Goal: Book appointment/travel/reservation

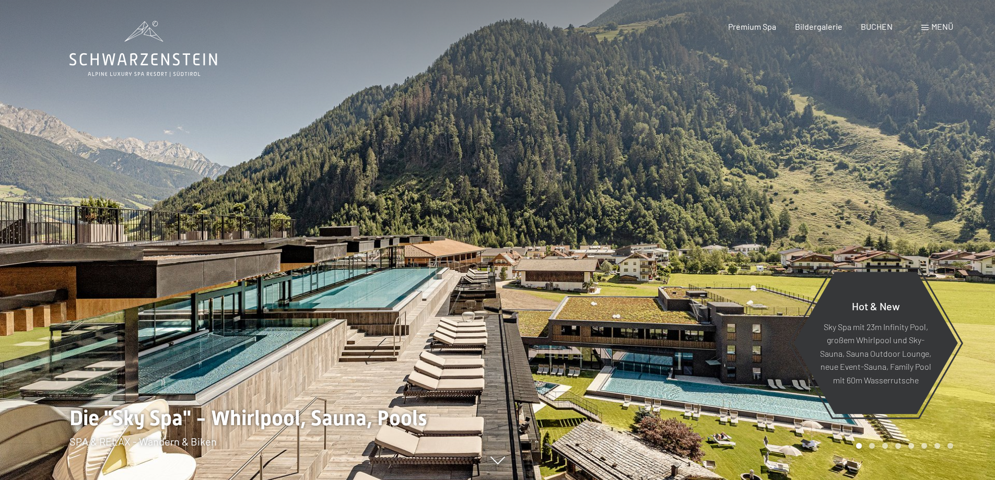
click at [691, 208] on div at bounding box center [747, 240] width 498 height 480
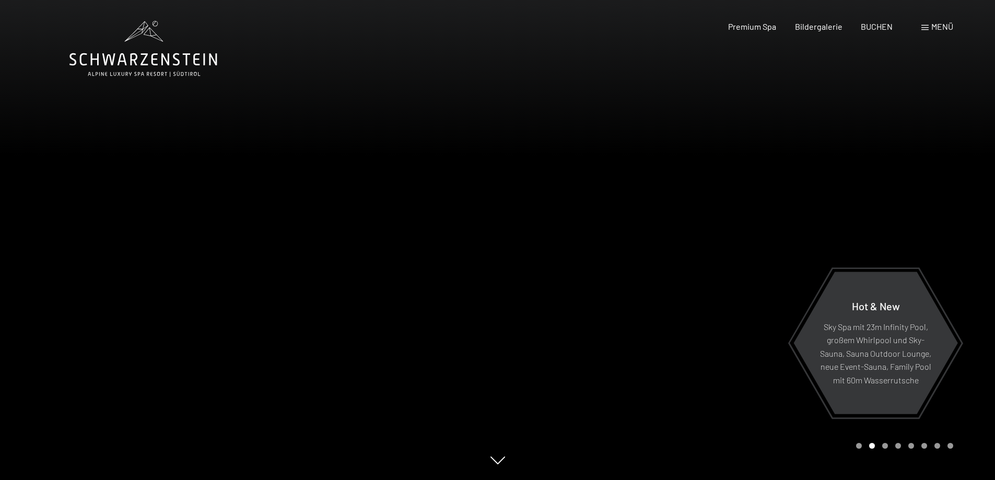
click at [60, 210] on div at bounding box center [249, 240] width 498 height 480
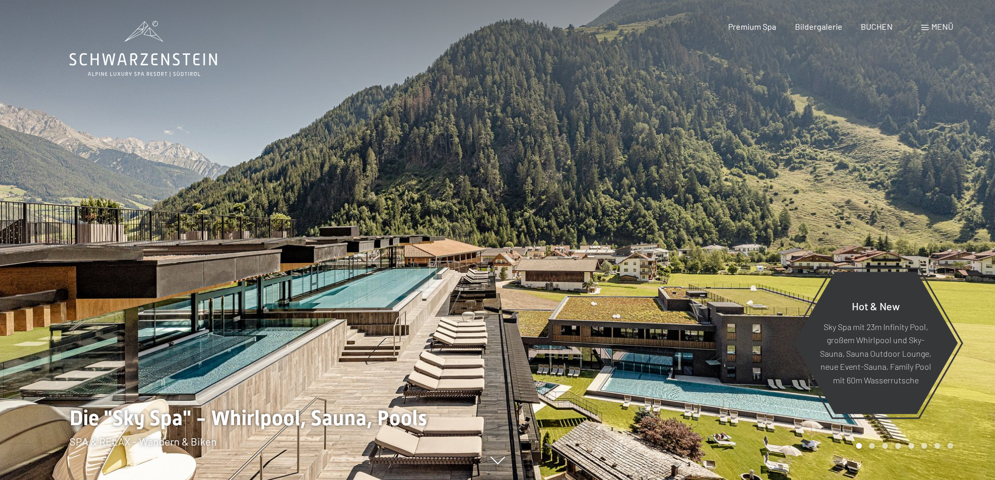
click at [925, 26] on span at bounding box center [924, 27] width 7 height 5
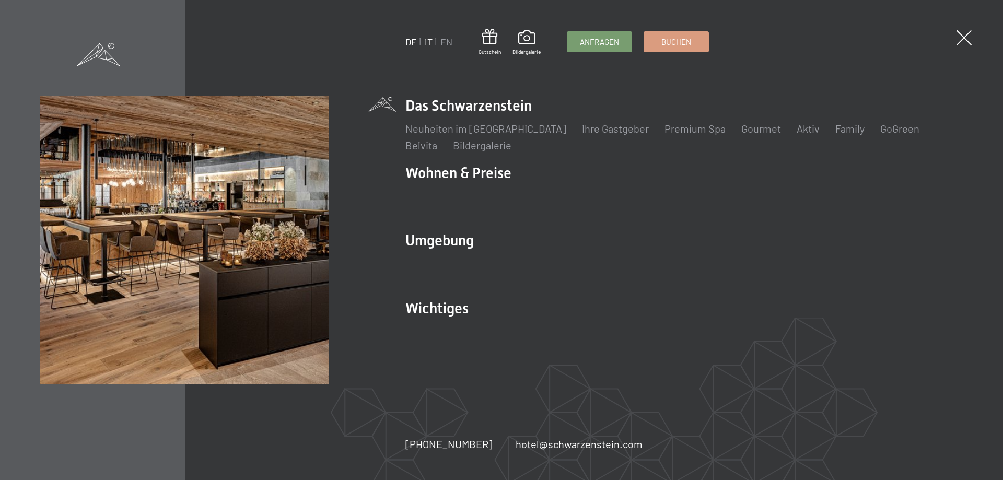
click at [426, 42] on link "IT" at bounding box center [428, 41] width 8 height 11
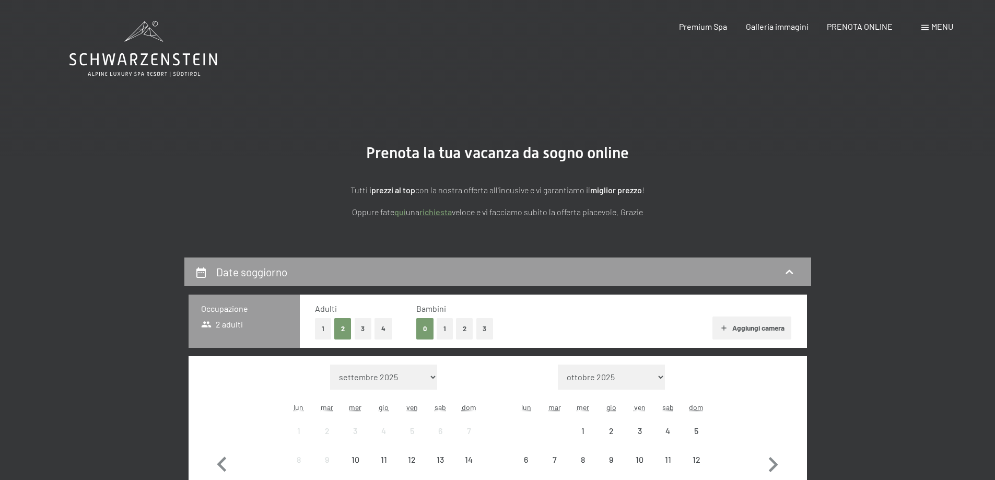
scroll to position [209, 0]
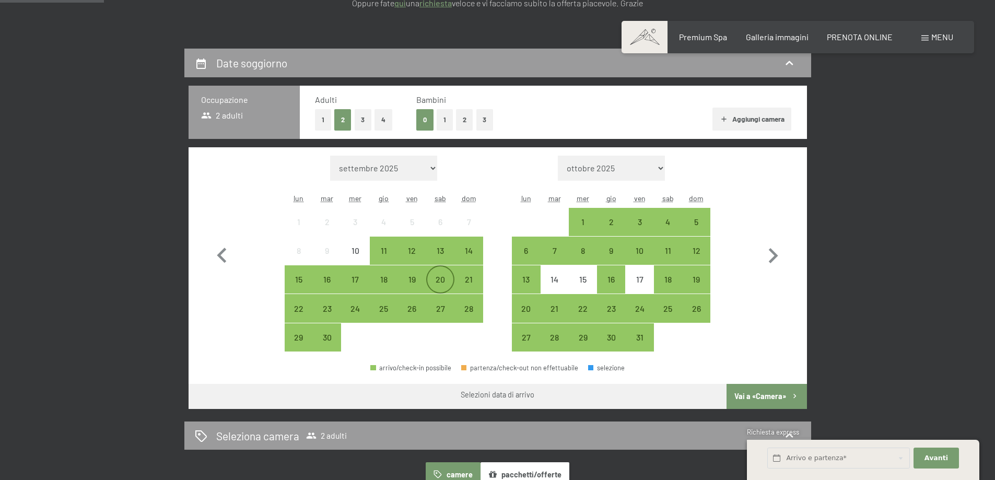
click at [450, 277] on div "20" at bounding box center [440, 288] width 26 height 26
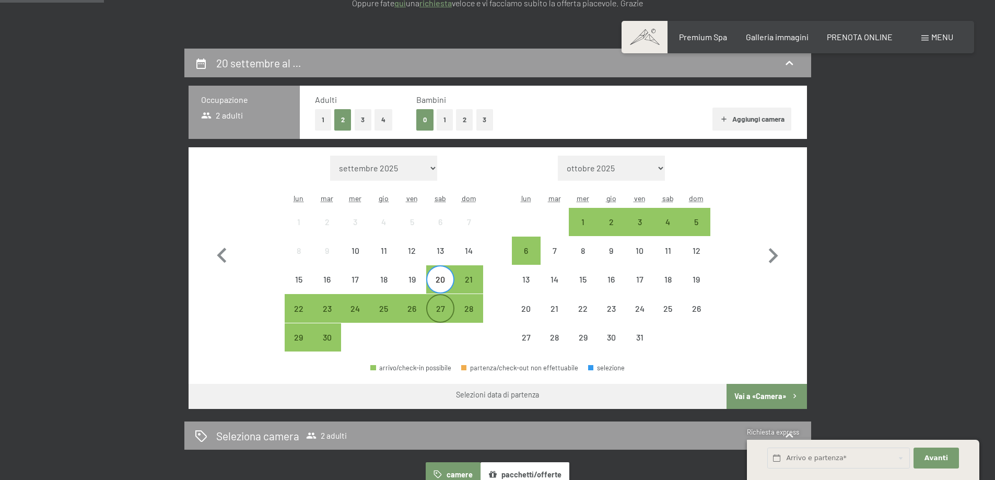
click at [442, 304] on div "27" at bounding box center [440, 317] width 26 height 26
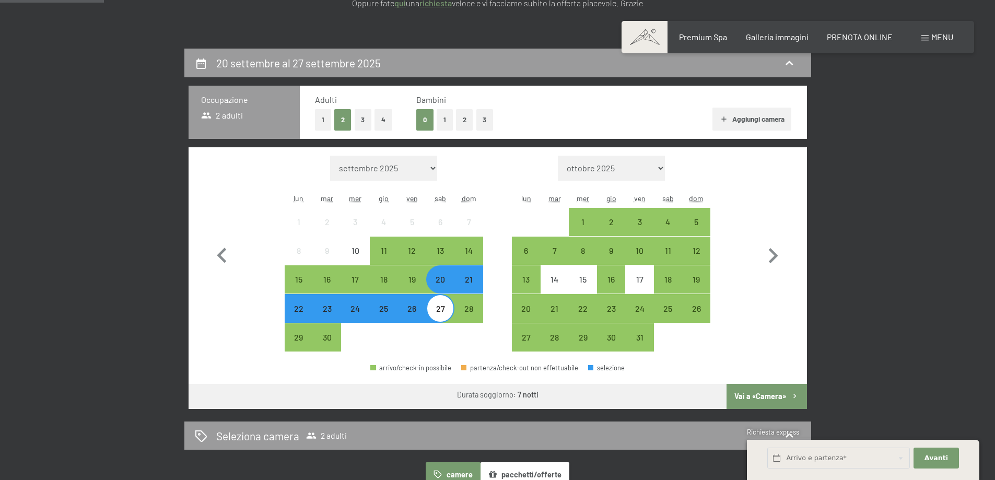
click at [752, 398] on button "Vai a «Camera»" at bounding box center [766, 396] width 80 height 25
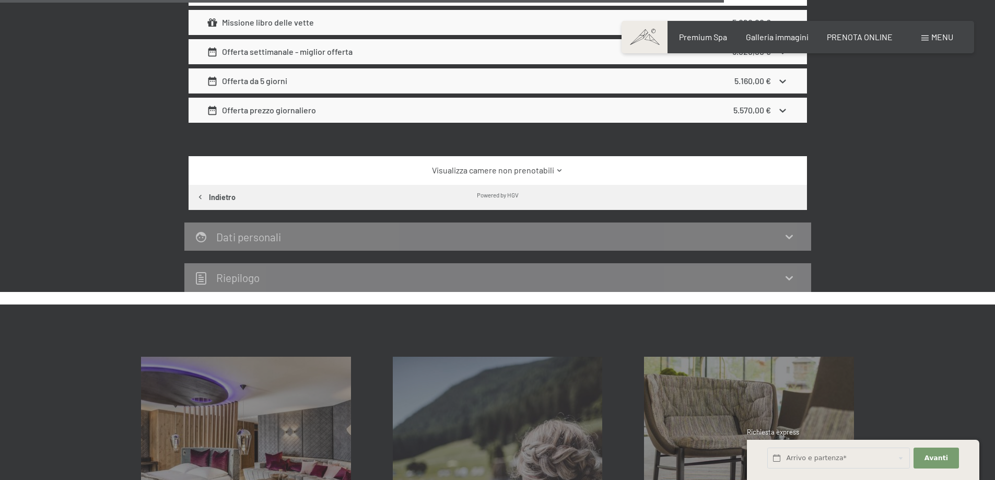
scroll to position [1615, 0]
